Goal: Task Accomplishment & Management: Use online tool/utility

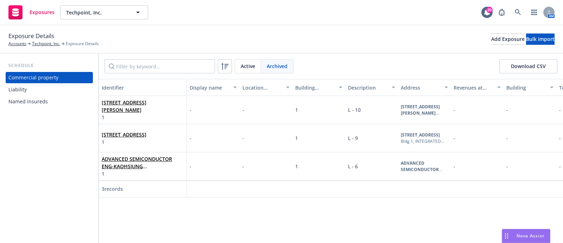
scroll to position [0, 10]
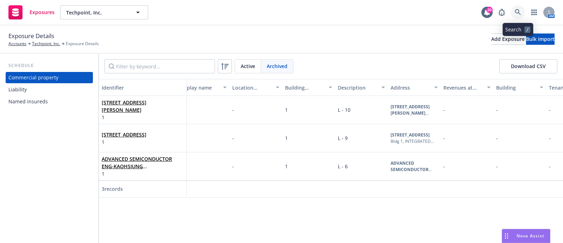
click at [516, 11] on icon at bounding box center [518, 12] width 6 height 6
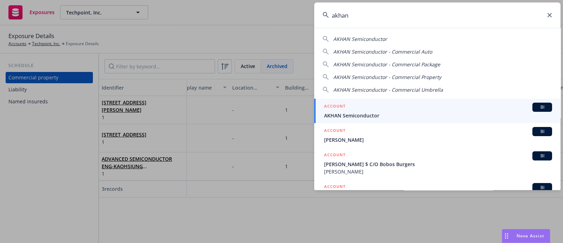
type input "akhan"
click at [427, 112] on span "AKHAN Semiconductor" at bounding box center [438, 115] width 228 height 7
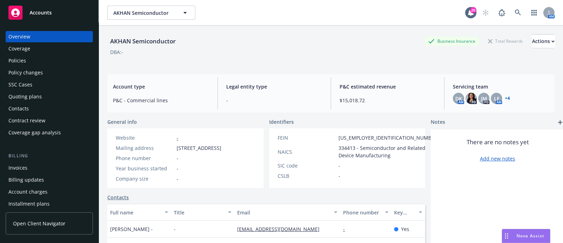
click at [38, 61] on div "Policies" at bounding box center [49, 60] width 82 height 11
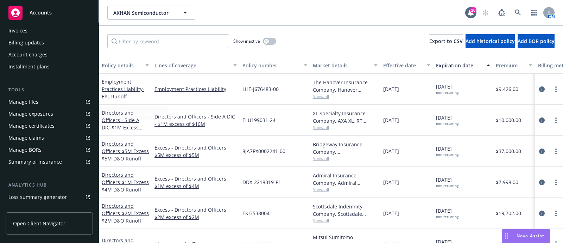
scroll to position [137, 0]
click at [31, 105] on div "Manage files" at bounding box center [23, 101] width 30 height 11
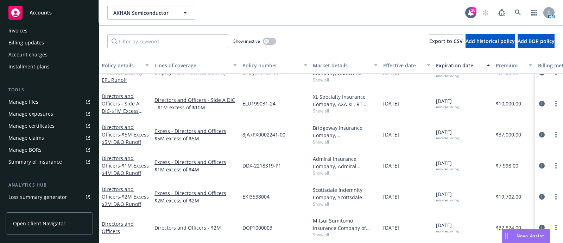
scroll to position [0, 0]
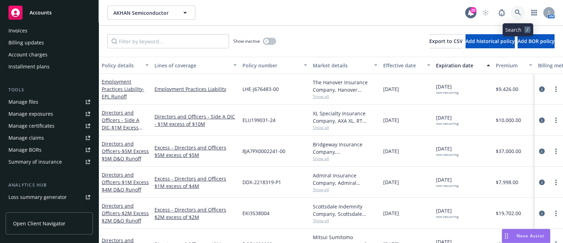
click at [521, 14] on icon at bounding box center [518, 13] width 6 height 6
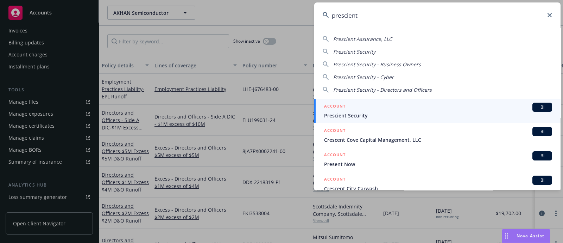
type input "prescient"
click at [373, 105] on div "ACCOUNT BI" at bounding box center [438, 106] width 228 height 9
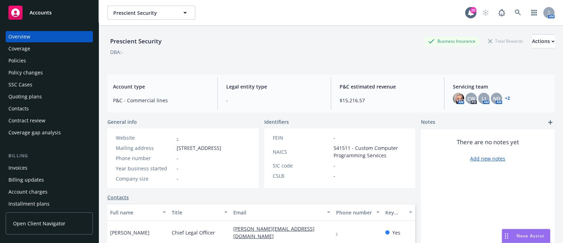
click at [58, 56] on div "Policies" at bounding box center [49, 60] width 82 height 11
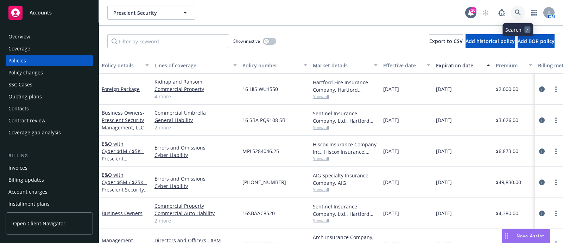
click at [515, 11] on icon at bounding box center [518, 13] width 6 height 6
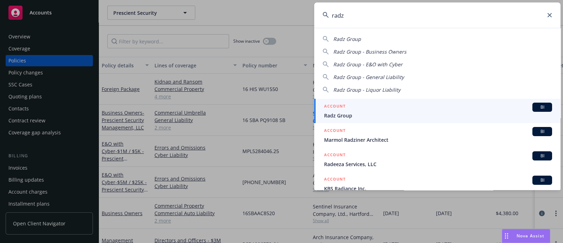
type input "radz"
click at [353, 117] on span "Radz Group" at bounding box center [438, 115] width 228 height 7
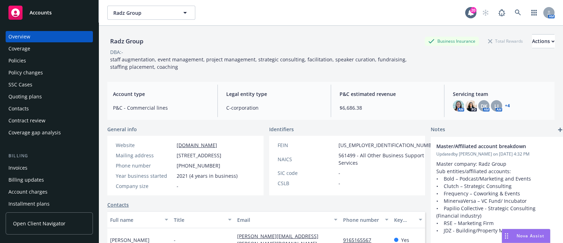
click at [21, 56] on div "Policies" at bounding box center [17, 60] width 18 height 11
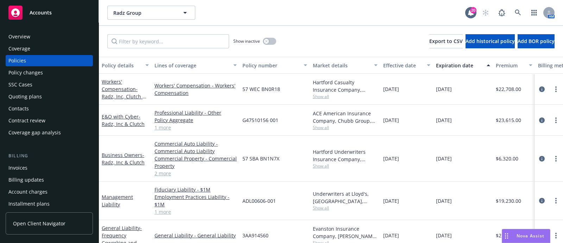
scroll to position [45, 0]
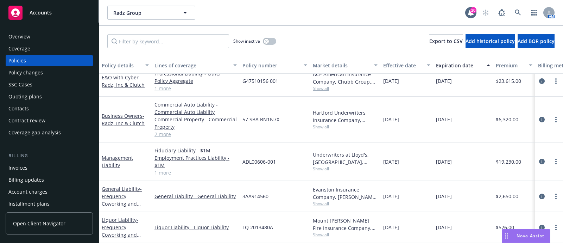
click at [316, 231] on span "Show all" at bounding box center [345, 234] width 65 height 6
click at [524, 12] on link at bounding box center [518, 13] width 14 height 14
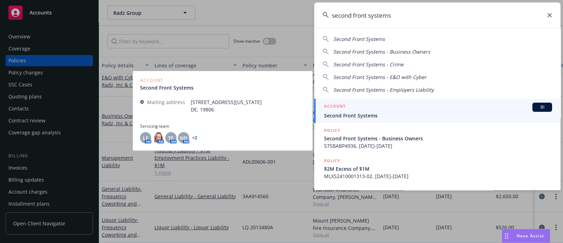
type input "second front systems"
click at [373, 106] on div "ACCOUNT BI" at bounding box center [438, 106] width 228 height 9
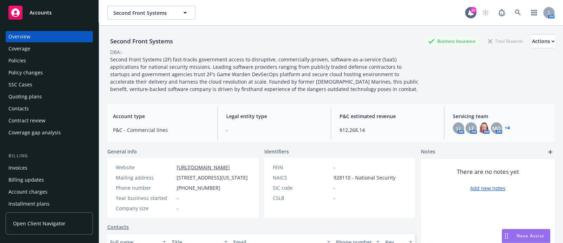
click at [34, 62] on div "Policies" at bounding box center [49, 60] width 82 height 11
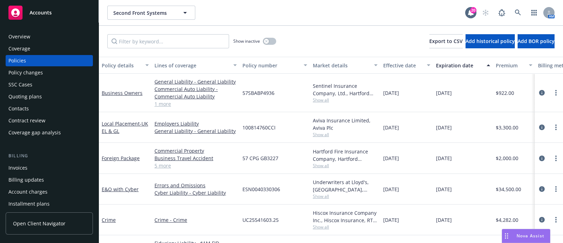
click at [49, 166] on div "Invoices" at bounding box center [49, 167] width 82 height 11
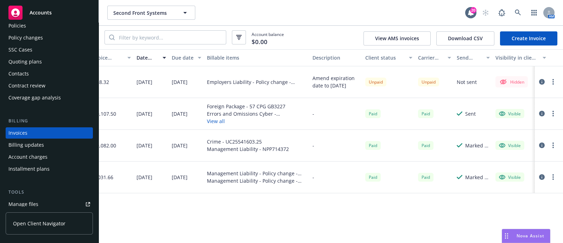
scroll to position [0, 60]
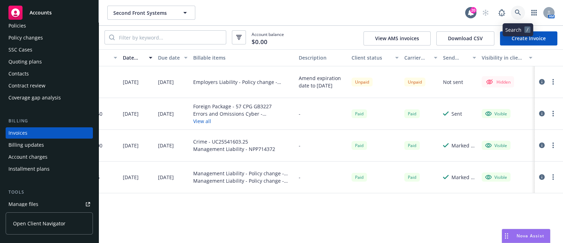
click at [517, 15] on icon at bounding box center [518, 13] width 6 height 6
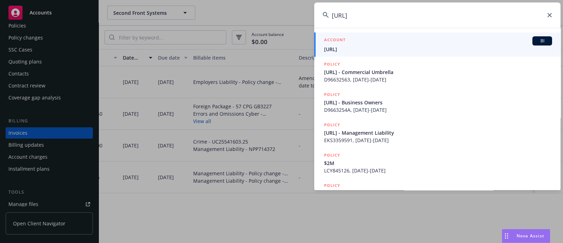
type input "boolde.ai"
click at [359, 40] on div "ACCOUNT BI" at bounding box center [438, 40] width 228 height 9
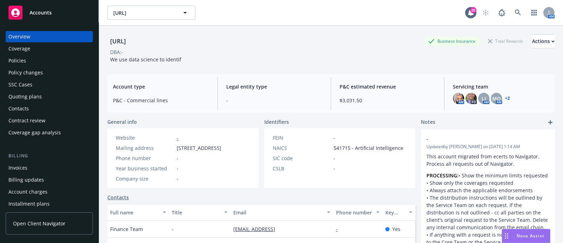
click at [39, 60] on div "Policies" at bounding box center [49, 60] width 82 height 11
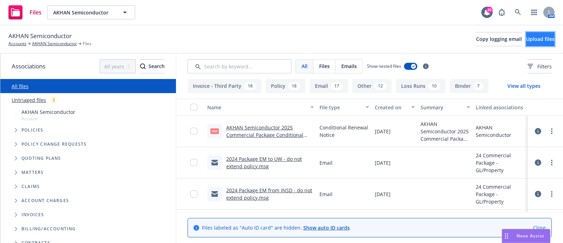
click at [526, 36] on span "Upload files" at bounding box center [540, 39] width 29 height 7
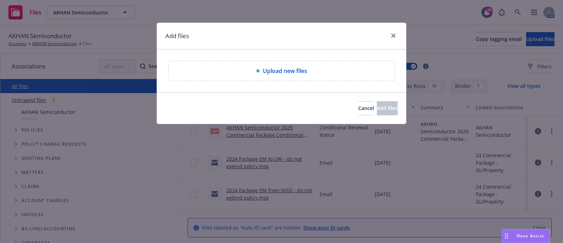
drag, startPoint x: 313, startPoint y: 58, endPoint x: 312, endPoint y: 61, distance: 3.7
click at [312, 61] on div "Upload new files" at bounding box center [281, 70] width 249 height 43
click at [312, 61] on div "Upload new files" at bounding box center [282, 71] width 226 height 20
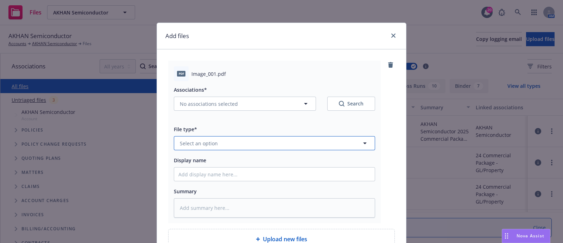
click at [211, 140] on span "Select an option" at bounding box center [199, 142] width 38 height 7
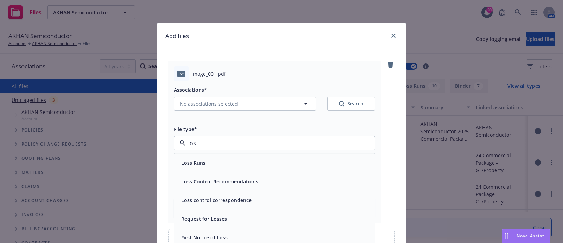
type input "loss"
click at [206, 163] on div "Loss Runs" at bounding box center [274, 163] width 192 height 10
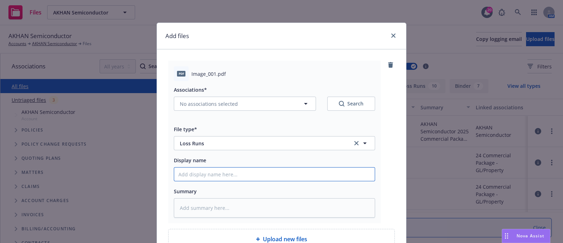
click at [204, 171] on input "Display name" at bounding box center [274, 173] width 201 height 13
paste input "Akhan Semiconductor_2022-2025_45852"
type textarea "x"
type input "Akhan Semiconductor_2022-2025_45852"
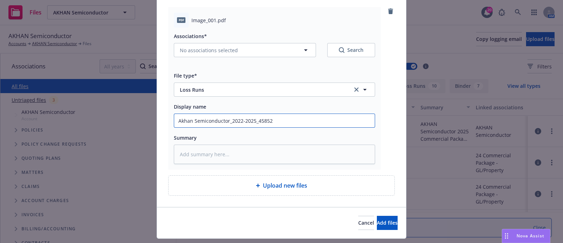
scroll to position [54, 0]
type textarea "x"
type input "Akhan Semiconductor_2022-2025_4585"
type textarea "x"
type input "Akhan Semiconductor_2022-2025_458"
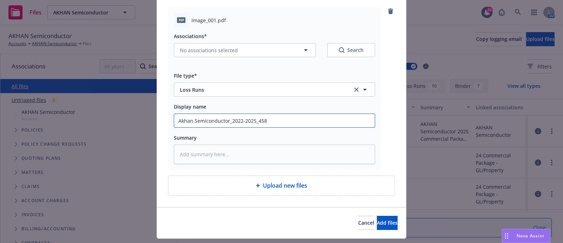
type textarea "x"
type input "Akhan Semiconductor_2022-2025_45"
type textarea "x"
type input "Akhan Semiconductor_2022-2025_4"
type textarea "x"
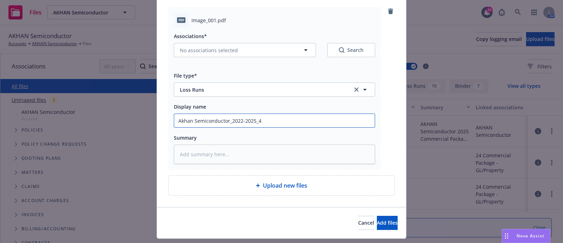
type input "Akhan Semiconductor_2022-2025_"
type textarea "x"
type input "Akhan Semiconductor_2022-2025_L"
type textarea "x"
type input "Akhan Semiconductor_2022-2025_Lo"
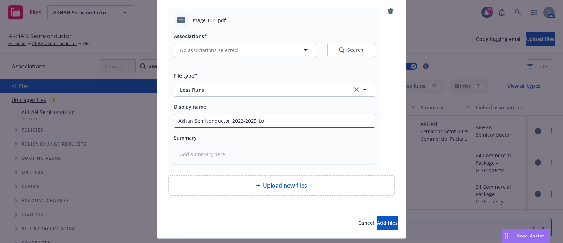
type textarea "x"
type input "Akhan Semiconductor_2022-2025_Los"
type textarea "x"
type input "Akhan Semiconductor_2022-2025_Loss"
type textarea "x"
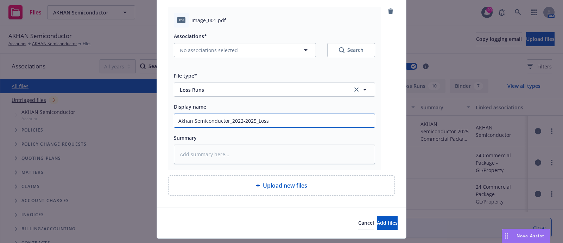
type input "Akhan Semiconductor_2022-2025_Loss R"
type textarea "x"
type input "Akhan Semiconductor_2022-2025_Loss Ru"
type textarea "x"
type input "Akhan Semiconductor_2022-2025_Loss Run"
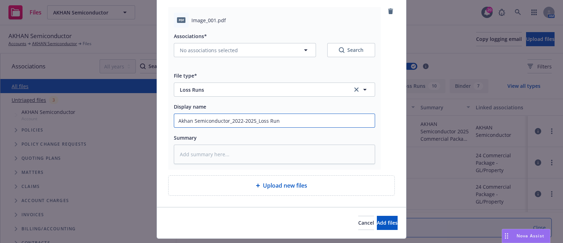
type textarea "x"
type input "Akhan Semiconductor_2022-2025_Loss Runs"
click at [377, 220] on span "Add files" at bounding box center [387, 222] width 21 height 7
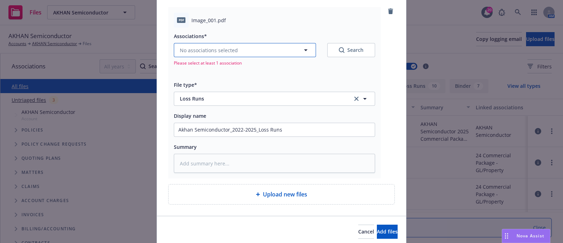
click at [250, 55] on button "No associations selected" at bounding box center [245, 50] width 142 height 14
type textarea "x"
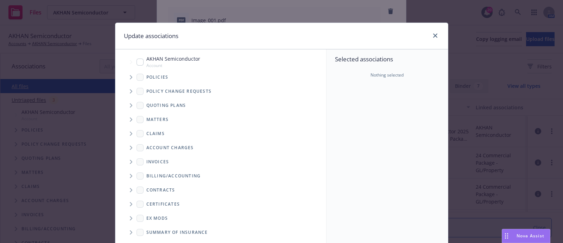
click at [137, 62] on input "Tree Example" at bounding box center [140, 61] width 7 height 7
checkbox input "true"
click at [125, 76] on span "Tree Example" at bounding box center [130, 76] width 11 height 11
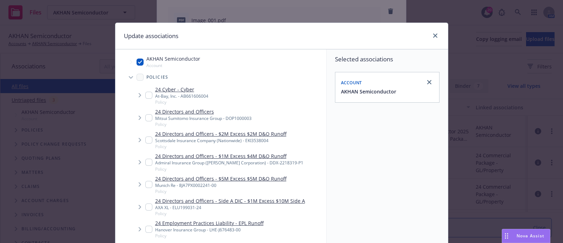
click at [125, 76] on span "Tree Example" at bounding box center [130, 76] width 11 height 11
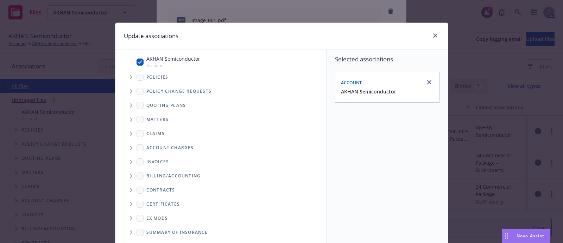
click at [125, 76] on span "Tree Example" at bounding box center [130, 76] width 11 height 11
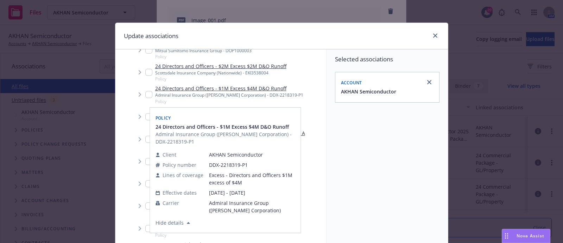
scroll to position [68, 0]
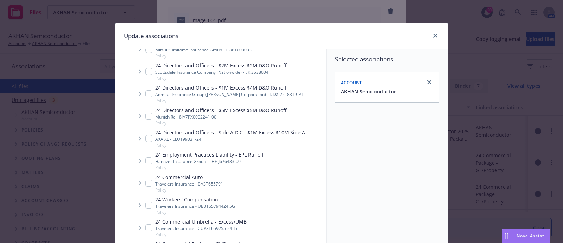
click at [147, 183] on input "Tree Example" at bounding box center [148, 182] width 7 height 7
checkbox input "true"
click at [148, 202] on input "Tree Example" at bounding box center [148, 204] width 7 height 7
checkbox input "true"
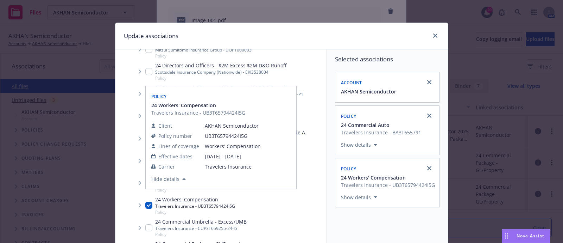
click at [145, 226] on input "Tree Example" at bounding box center [148, 227] width 7 height 7
checkbox input "true"
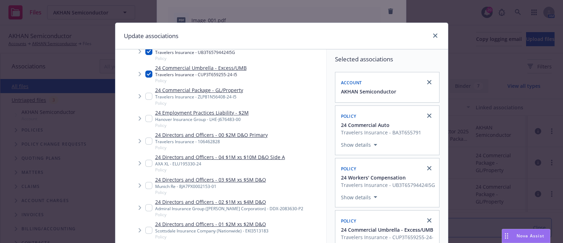
scroll to position [107, 0]
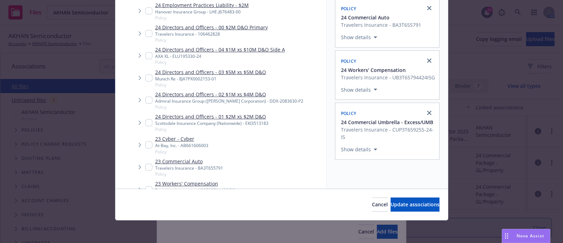
click at [420, 212] on div "Cancel Update associations" at bounding box center [281, 203] width 333 height 31
click at [418, 205] on span "Update associations" at bounding box center [415, 204] width 49 height 7
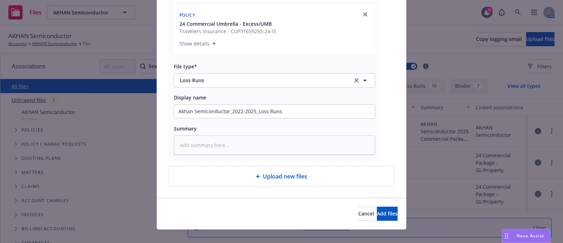
scroll to position [258, 0]
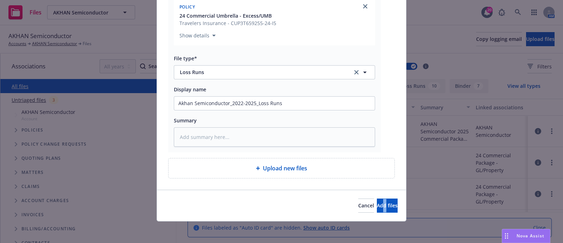
drag, startPoint x: 370, startPoint y: 214, endPoint x: 370, endPoint y: 194, distance: 20.1
click at [370, 194] on div "Cancel Add files" at bounding box center [281, 204] width 249 height 31
click at [377, 208] on button "Add files" at bounding box center [387, 205] width 21 height 14
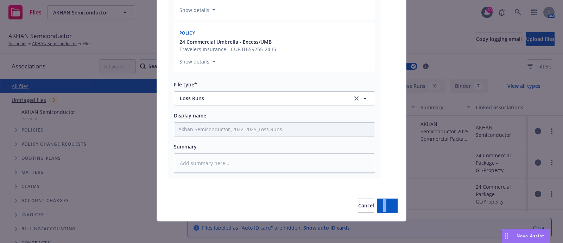
type textarea "x"
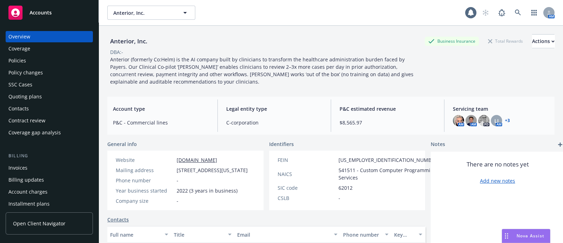
click at [37, 60] on div "Policies" at bounding box center [49, 60] width 82 height 11
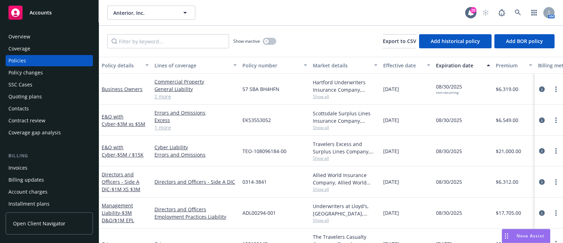
click at [320, 158] on span "Show all" at bounding box center [345, 158] width 65 height 6
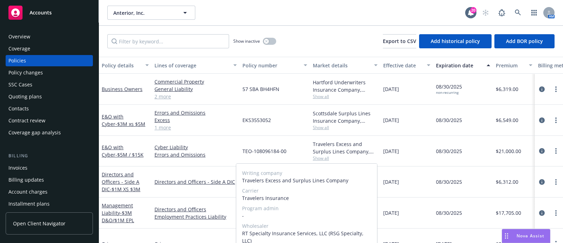
scroll to position [0, 0]
